Goal: Information Seeking & Learning: Learn about a topic

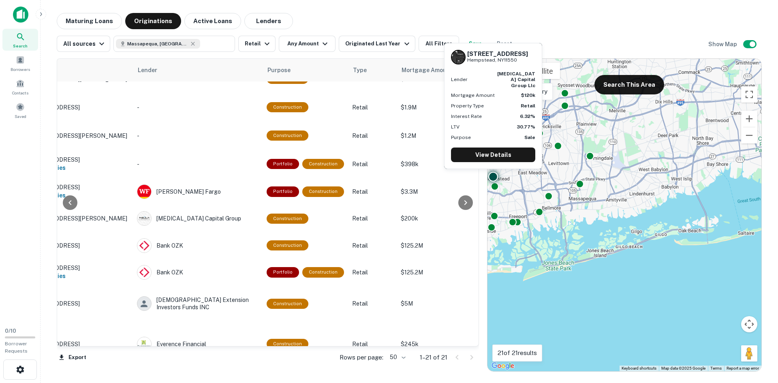
scroll to position [0, 61]
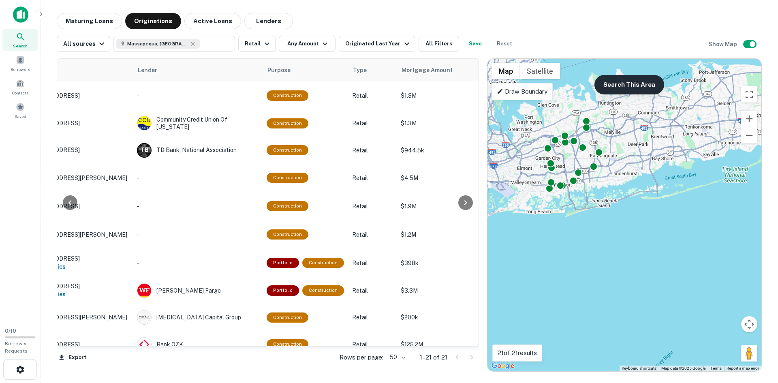
click at [624, 86] on button "Search This Area" at bounding box center [630, 84] width 70 height 19
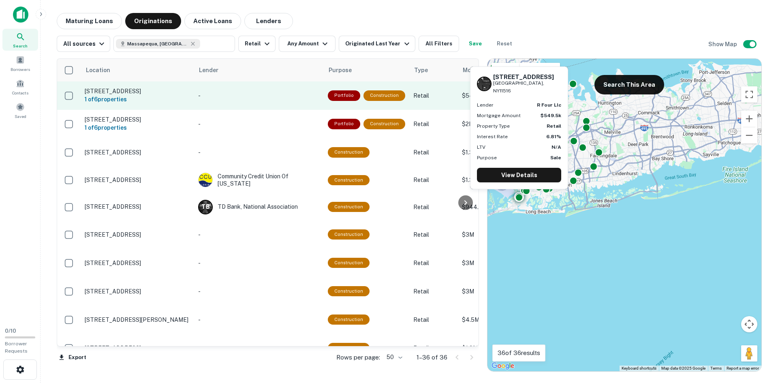
click at [253, 100] on p "-" at bounding box center [259, 95] width 122 height 9
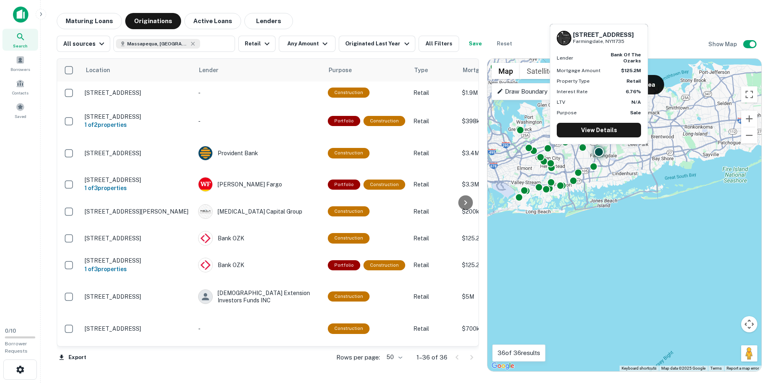
scroll to position [324, 0]
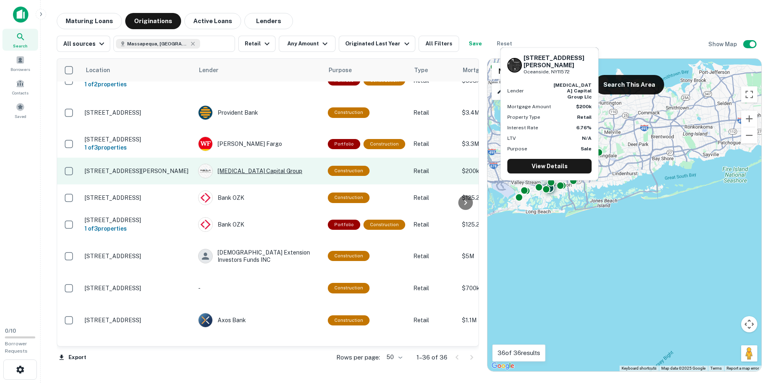
click at [235, 168] on div "[MEDICAL_DATA] Capital Group" at bounding box center [259, 171] width 122 height 15
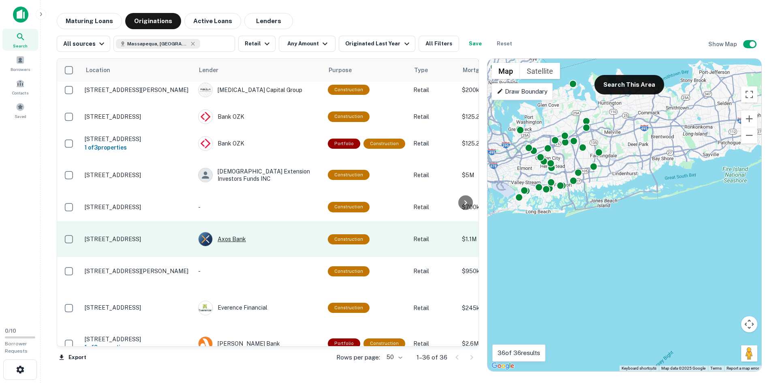
scroll to position [446, 0]
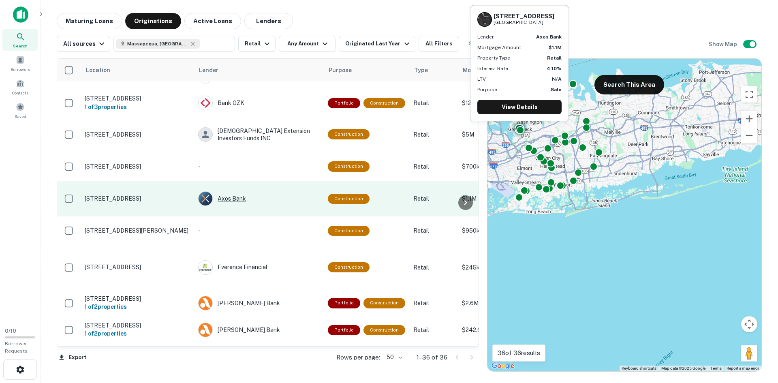
click at [235, 197] on div "Axos Bank" at bounding box center [259, 198] width 122 height 15
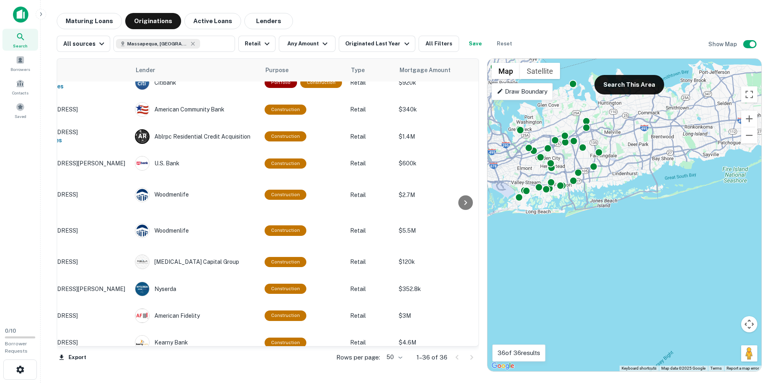
scroll to position [775, 0]
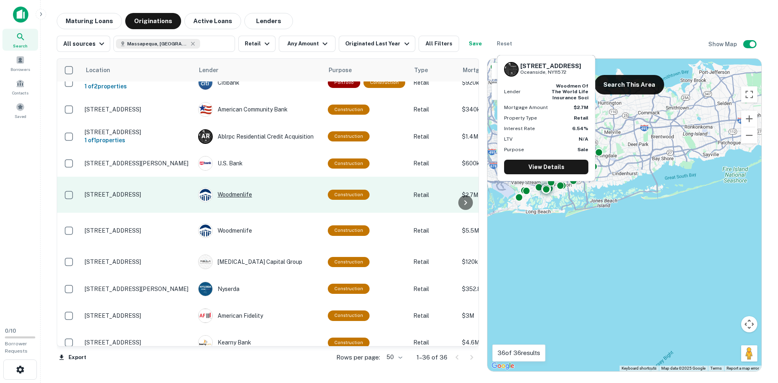
click at [225, 199] on div "Woodmenlife" at bounding box center [259, 195] width 122 height 15
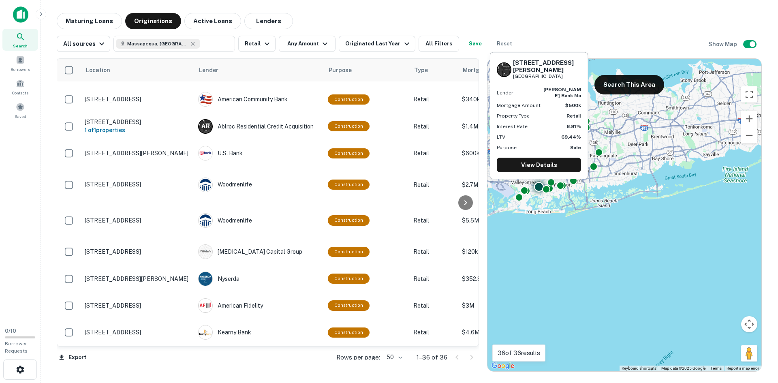
scroll to position [802, 0]
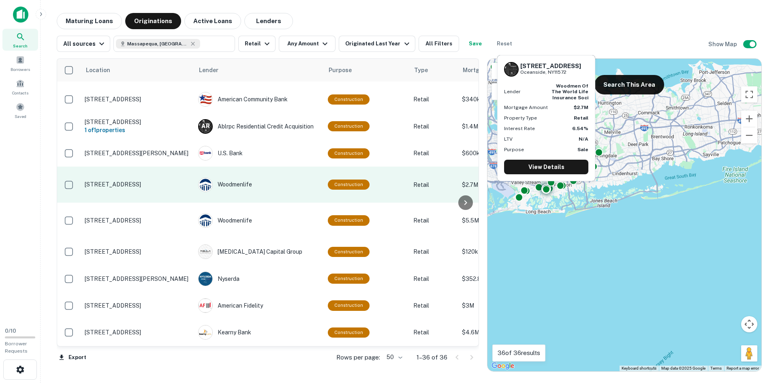
click at [150, 181] on p "[STREET_ADDRESS]" at bounding box center [137, 184] width 105 height 7
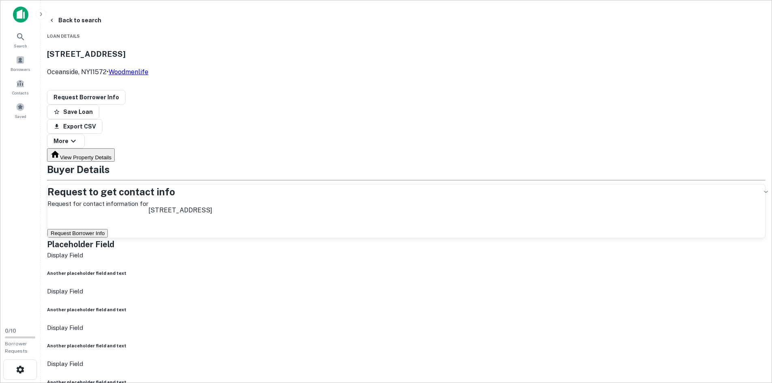
click at [134, 50] on div "[STREET_ADDRESS] • Woodmenlife" at bounding box center [406, 62] width 719 height 43
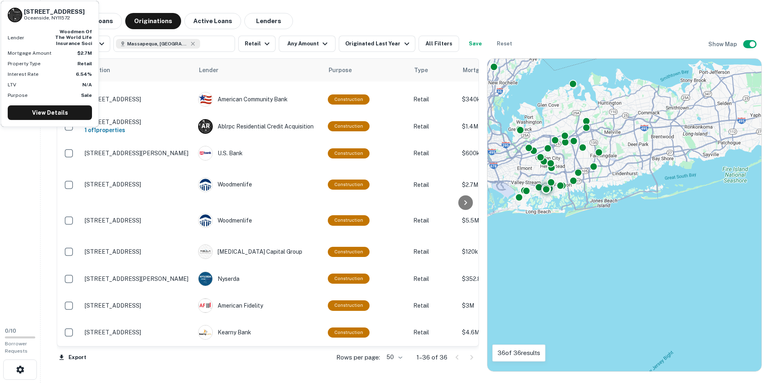
scroll to position [802, 0]
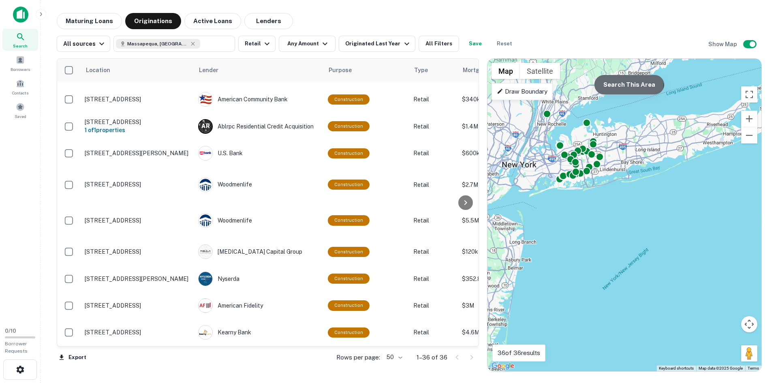
click at [618, 82] on button "Search This Area" at bounding box center [630, 84] width 70 height 19
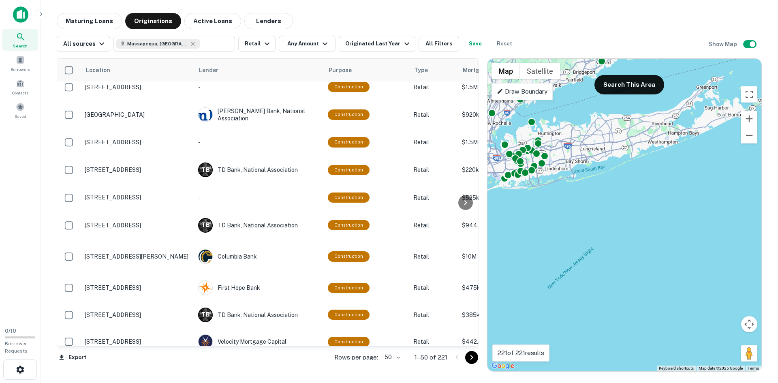
drag, startPoint x: 584, startPoint y: 213, endPoint x: 526, endPoint y: 212, distance: 57.2
click at [526, 212] on div "To activate drag with keyboard, press Alt + Enter. Once in keyboard drag state,…" at bounding box center [625, 215] width 274 height 312
click at [617, 91] on button "Search This Area" at bounding box center [630, 84] width 70 height 19
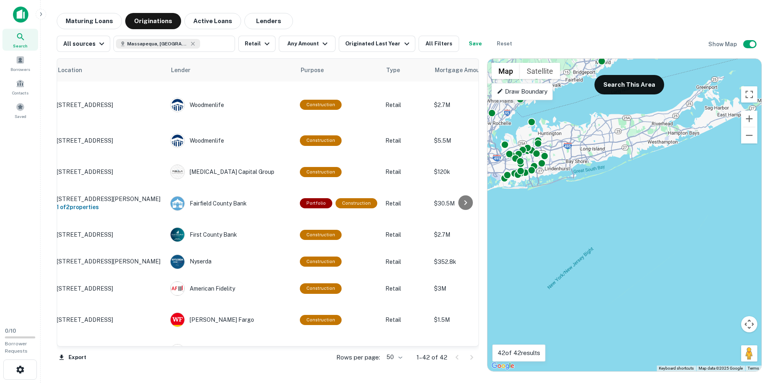
scroll to position [964, 26]
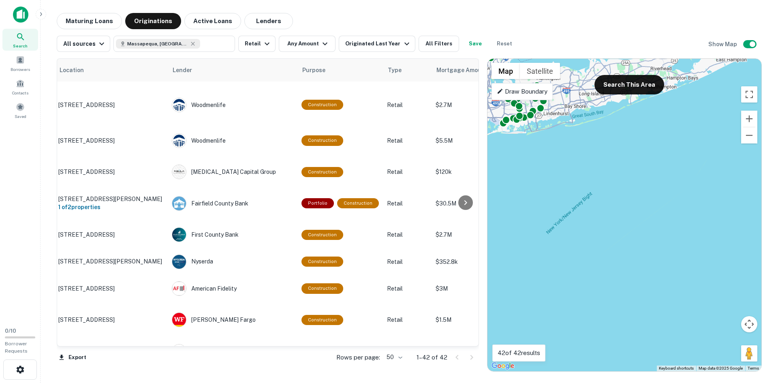
drag, startPoint x: 589, startPoint y: 220, endPoint x: 586, endPoint y: 164, distance: 56.8
click at [586, 164] on div "To activate drag with keyboard, press Alt + Enter. Once in keyboard drag state,…" at bounding box center [625, 215] width 274 height 312
click at [625, 93] on button "Search This Area" at bounding box center [630, 84] width 70 height 19
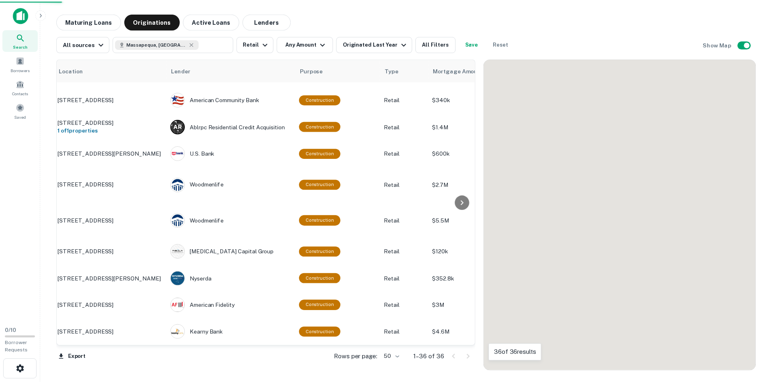
scroll to position [797, 26]
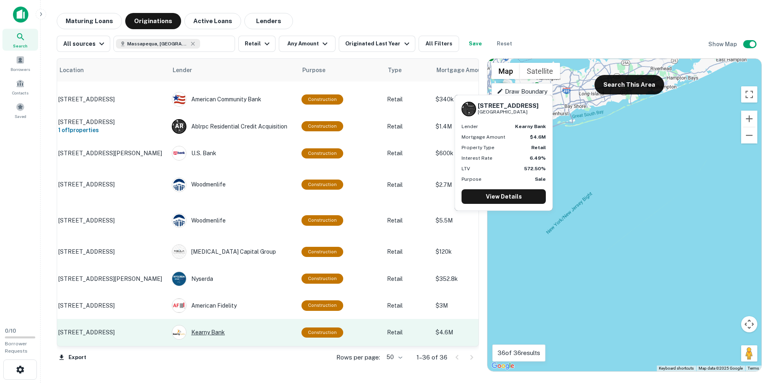
click at [218, 330] on div "Kearny Bank" at bounding box center [233, 332] width 122 height 15
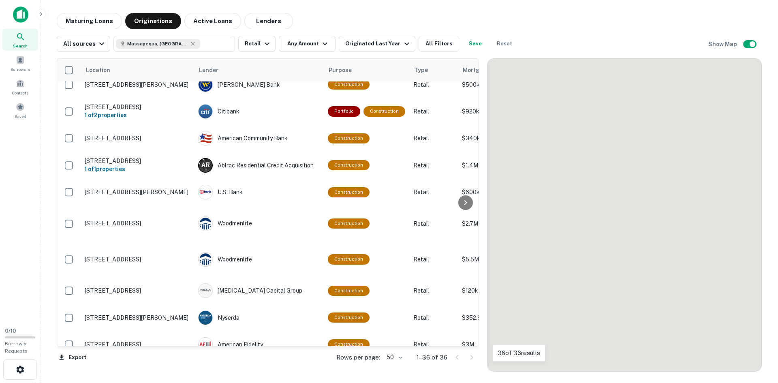
scroll to position [797, 0]
